Goal: Task Accomplishment & Management: Manage account settings

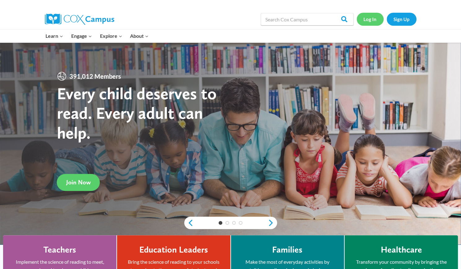
click at [372, 16] on link "Log In" at bounding box center [370, 19] width 27 height 13
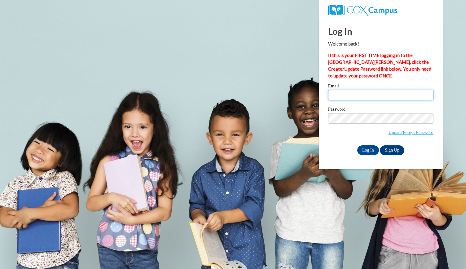
click at [357, 95] on input "Email" at bounding box center [380, 95] width 105 height 11
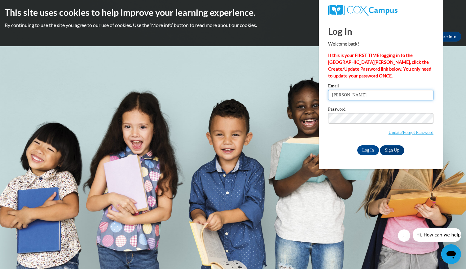
type input "maupina@bcesc.org"
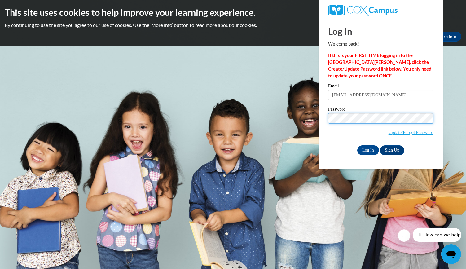
click at [357, 145] on input "Log In" at bounding box center [368, 150] width 22 height 10
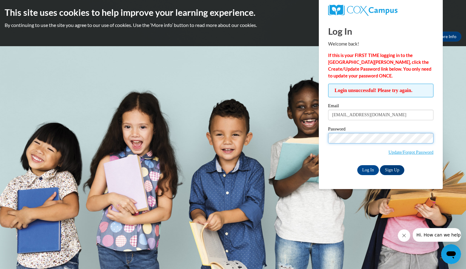
click at [357, 165] on input "Log In" at bounding box center [368, 170] width 22 height 10
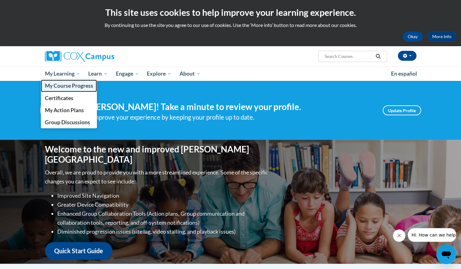
click at [76, 86] on span "My Course Progress" at bounding box center [69, 85] width 48 height 7
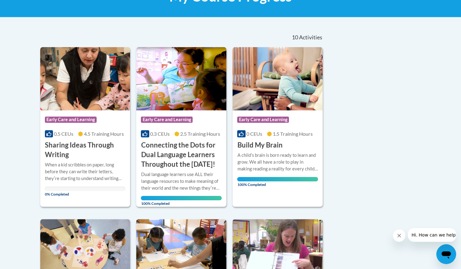
scroll to position [117, 0]
